Goal: Task Accomplishment & Management: Complete application form

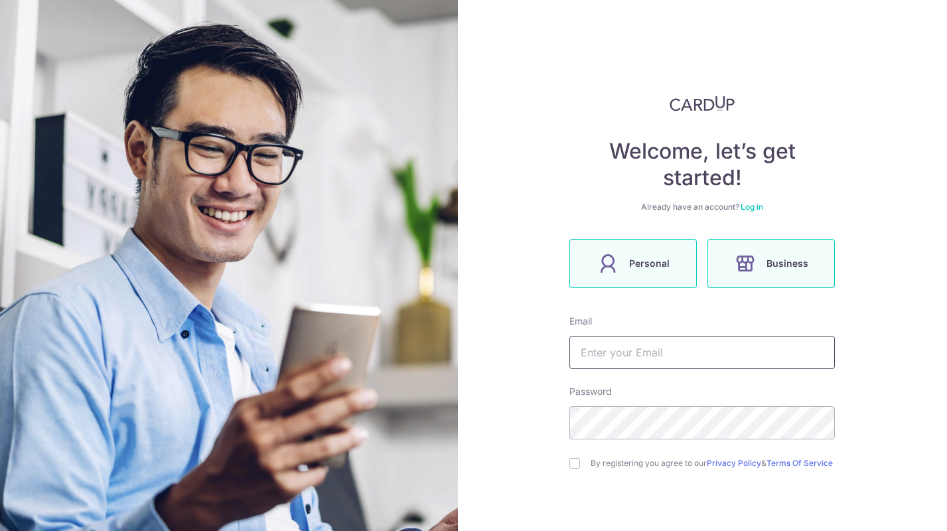
type input "[EMAIL_ADDRESS][DOMAIN_NAME]"
click at [614, 268] on icon at bounding box center [607, 263] width 21 height 21
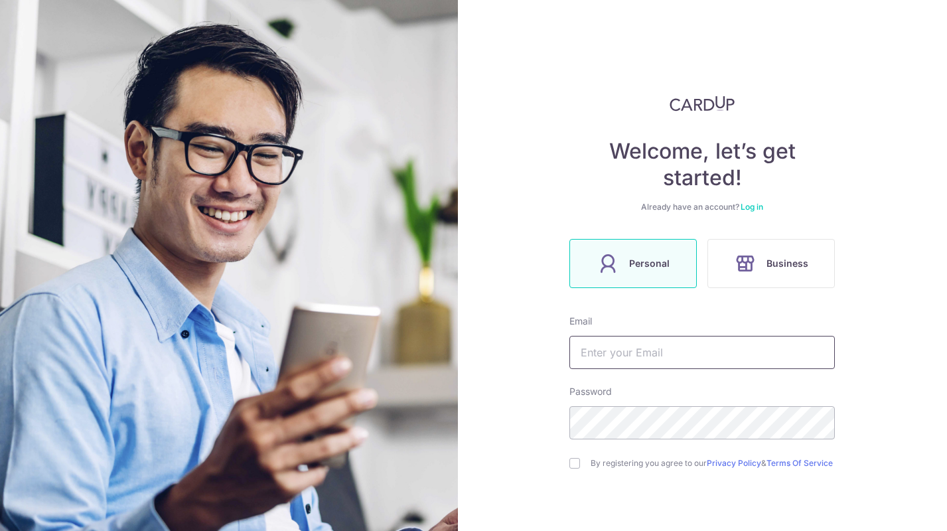
type input "[EMAIL_ADDRESS][DOMAIN_NAME]"
click at [556, 426] on div "Welcome, let’s get started! Already have an account? Log in Personal Business E…" at bounding box center [703, 265] width 490 height 531
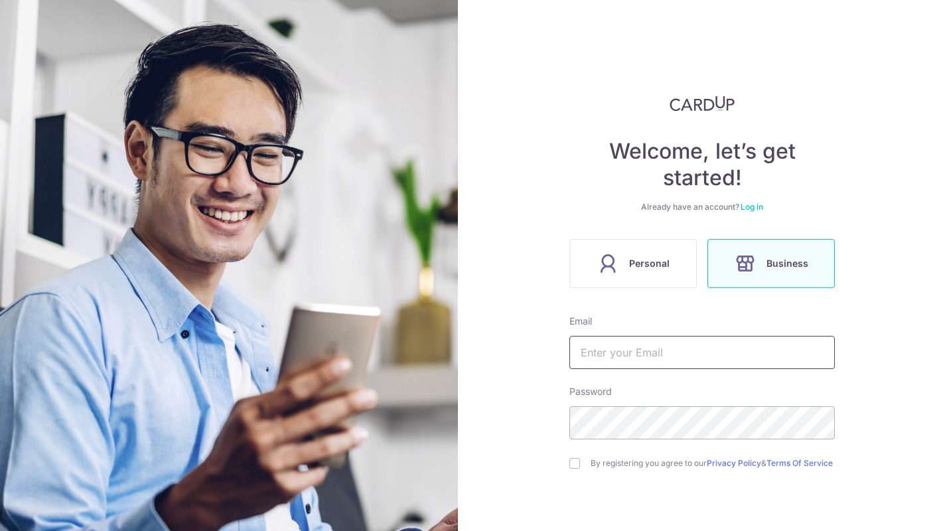
type input "[EMAIL_ADDRESS][DOMAIN_NAME]"
